Goal: Communication & Community: Answer question/provide support

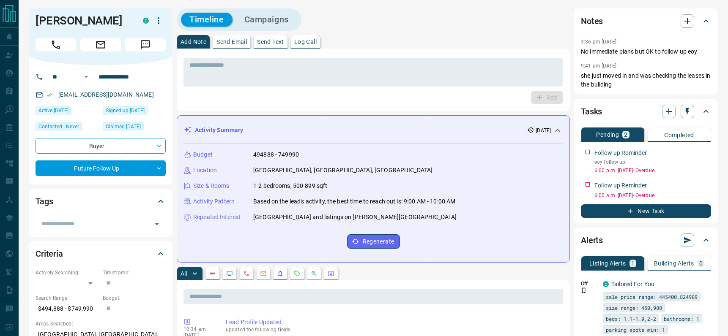
click at [227, 44] on p "Send Email" at bounding box center [231, 42] width 30 height 6
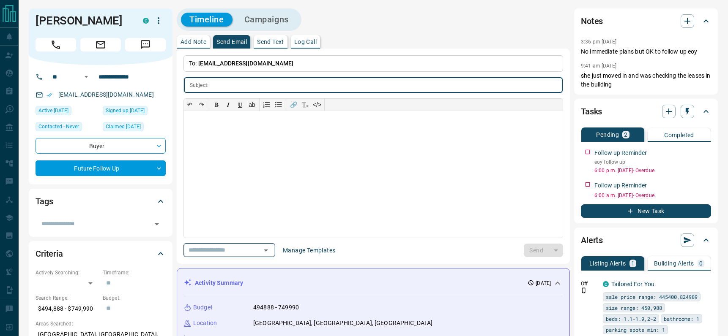
click at [271, 255] on icon "Open" at bounding box center [266, 251] width 10 height 10
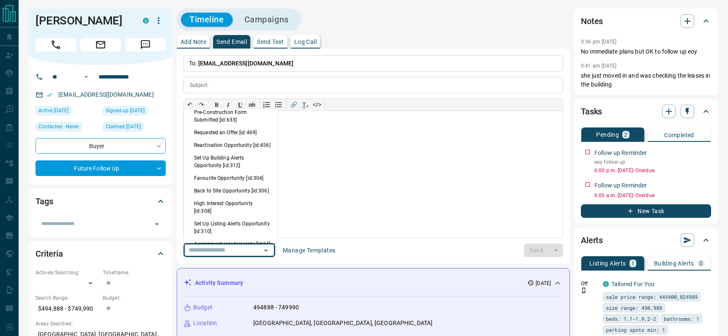
scroll to position [540, 0]
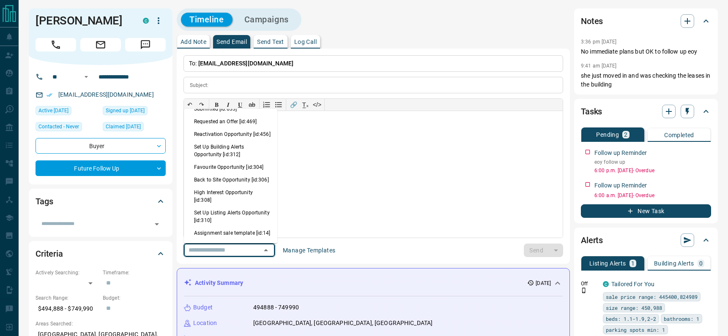
click at [227, 186] on li "Back to Site Opportunity [id:306]" at bounding box center [230, 180] width 93 height 13
type input "**********"
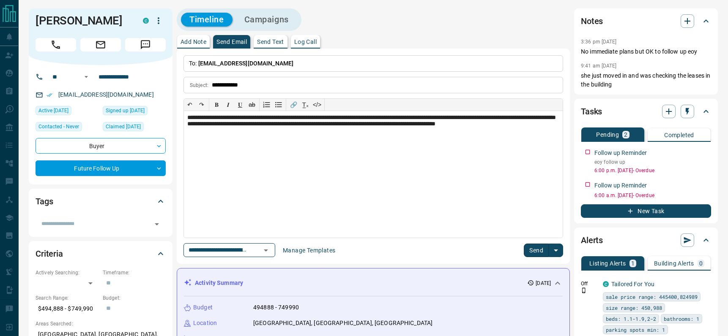
click at [538, 253] on button "Send" at bounding box center [536, 251] width 25 height 14
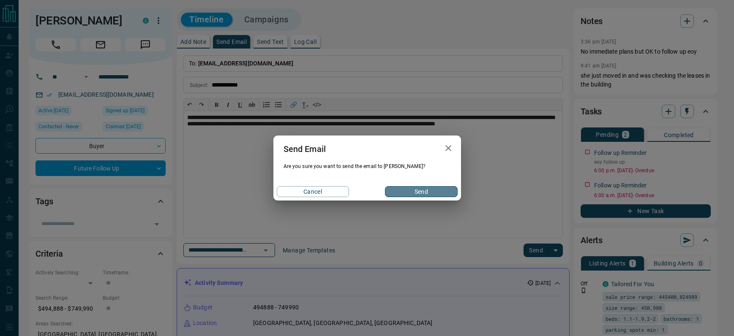
click at [414, 192] on button "Send" at bounding box center [421, 191] width 72 height 11
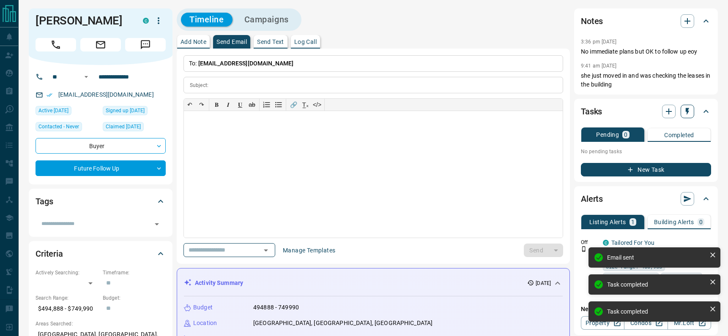
click at [680, 110] on button "button" at bounding box center [687, 112] width 14 height 14
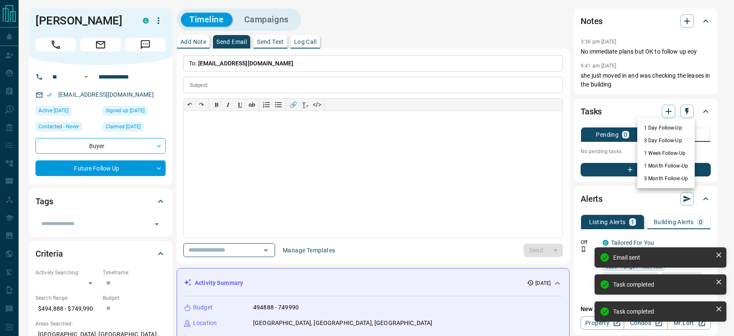
click at [645, 123] on li "1 Day Follow-Up" at bounding box center [665, 128] width 57 height 13
